Goal: Communication & Community: Answer question/provide support

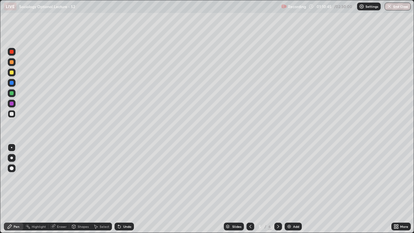
scroll to position [233, 414]
click at [249, 226] on icon at bounding box center [249, 226] width 5 height 5
click at [250, 226] on icon at bounding box center [249, 226] width 5 height 5
click at [277, 225] on icon at bounding box center [278, 226] width 2 height 3
click at [278, 226] on icon at bounding box center [278, 226] width 2 height 3
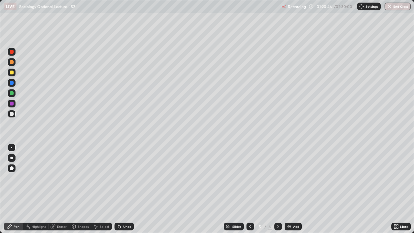
click at [277, 225] on icon at bounding box center [277, 226] width 5 height 5
click at [249, 225] on icon at bounding box center [250, 226] width 2 height 3
click at [277, 226] on icon at bounding box center [277, 226] width 5 height 5
click at [288, 225] on img at bounding box center [288, 226] width 5 height 5
click at [288, 226] on img at bounding box center [288, 226] width 5 height 5
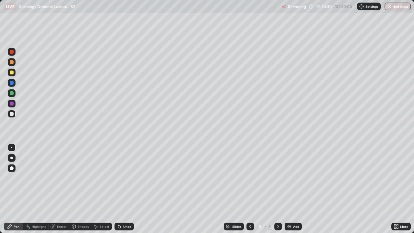
click at [288, 225] on img at bounding box center [288, 226] width 5 height 5
click at [288, 226] on img at bounding box center [288, 226] width 5 height 5
click at [397, 7] on button "End Class" at bounding box center [397, 7] width 26 height 8
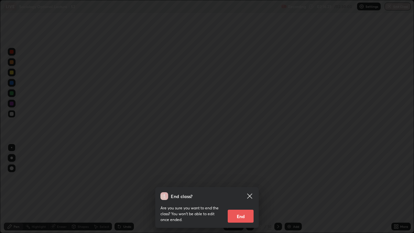
click at [240, 214] on button "End" at bounding box center [240, 215] width 26 height 13
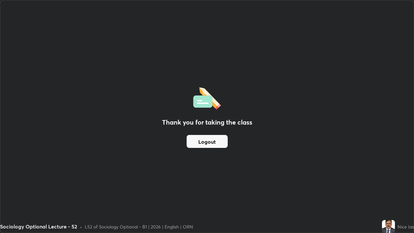
click at [207, 140] on button "Logout" at bounding box center [206, 141] width 41 height 13
